Goal: Task Accomplishment & Management: Manage account settings

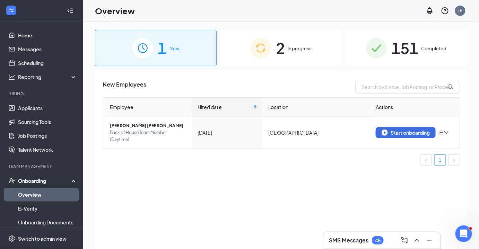
click at [431, 48] on span "Completed" at bounding box center [433, 48] width 25 height 7
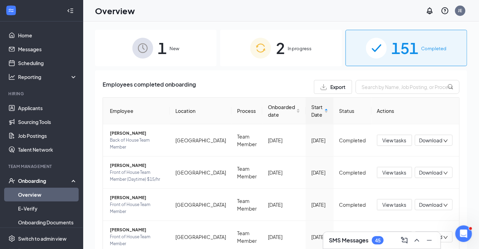
click at [170, 47] on span "New" at bounding box center [175, 48] width 10 height 7
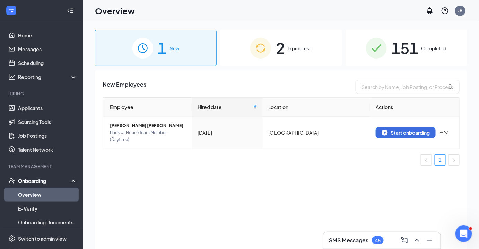
click at [427, 48] on span "Completed" at bounding box center [433, 48] width 25 height 7
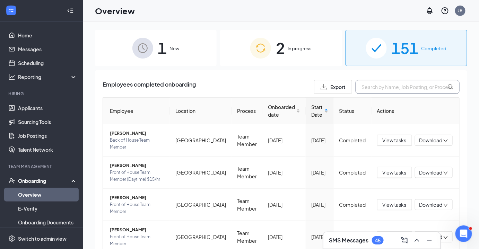
click at [413, 87] on input "text" at bounding box center [407, 87] width 104 height 14
type input "[PERSON_NAME]"
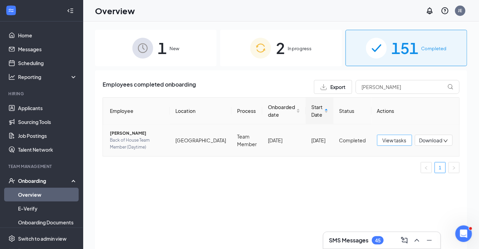
click at [396, 141] on span "View tasks" at bounding box center [394, 140] width 24 height 8
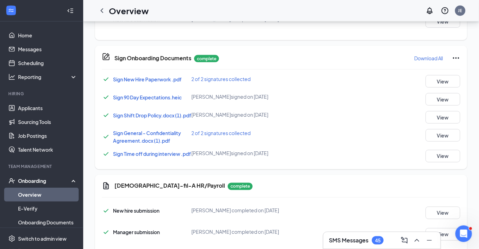
scroll to position [144, 0]
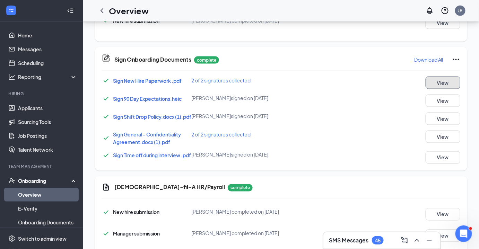
click at [441, 79] on button "View" at bounding box center [442, 83] width 35 height 12
